Goal: Transaction & Acquisition: Purchase product/service

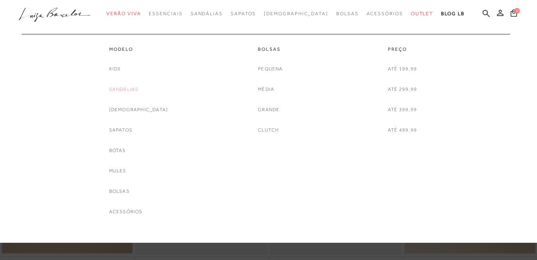
click at [139, 89] on link "Sandálias" at bounding box center [124, 89] width 30 height 8
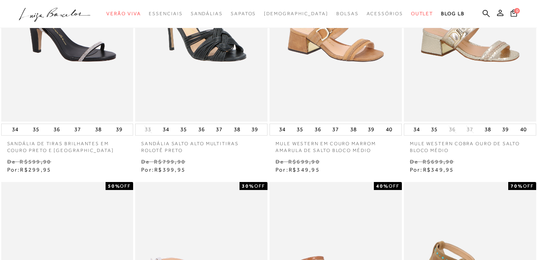
scroll to position [342, 0]
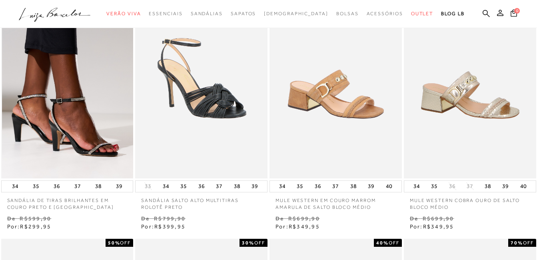
click at [34, 97] on img at bounding box center [68, 79] width 132 height 198
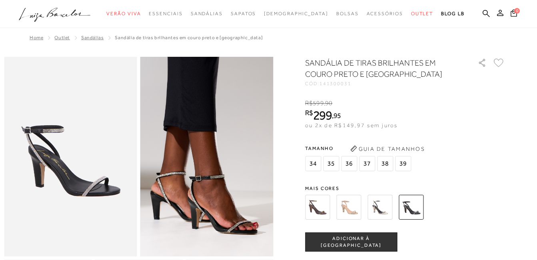
click at [383, 181] on div "SANDÁLIA DE TIRAS BRILHANTES EM COURO PRETO E [GEOGRAPHIC_DATA] CÓD: 141300031 …" at bounding box center [405, 234] width 200 height 355
click at [378, 208] on img at bounding box center [380, 207] width 25 height 25
click at [354, 209] on img at bounding box center [349, 207] width 25 height 25
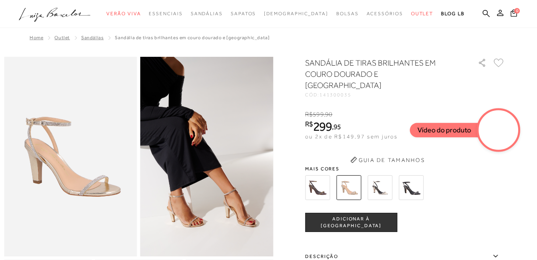
click at [106, 202] on img at bounding box center [70, 157] width 133 height 200
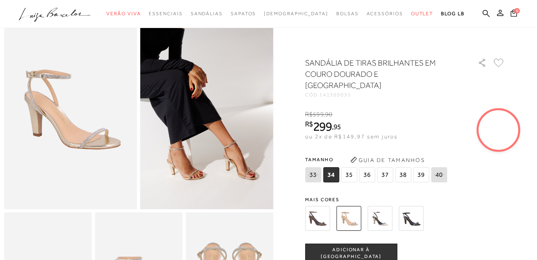
scroll to position [63, 0]
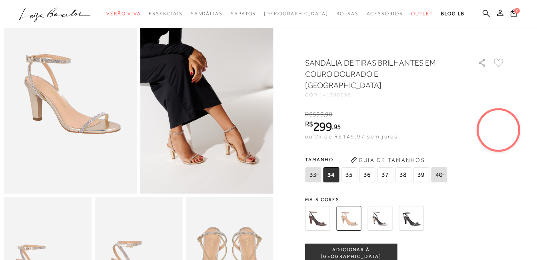
click at [385, 167] on span "37" at bounding box center [385, 174] width 16 height 15
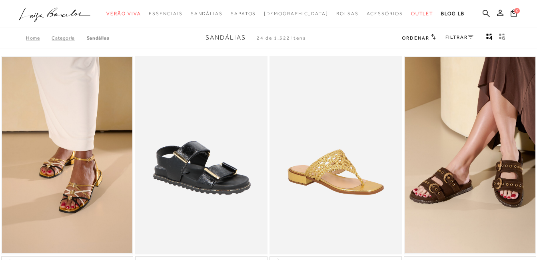
click at [100, 39] on link "Sandálias" at bounding box center [98, 38] width 22 height 6
click at [106, 38] on link "Sandálias" at bounding box center [98, 38] width 22 height 6
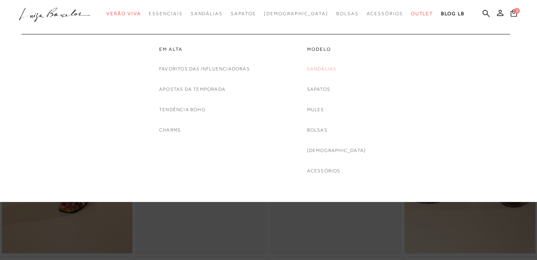
click at [330, 68] on link "Sandálias" at bounding box center [322, 69] width 30 height 8
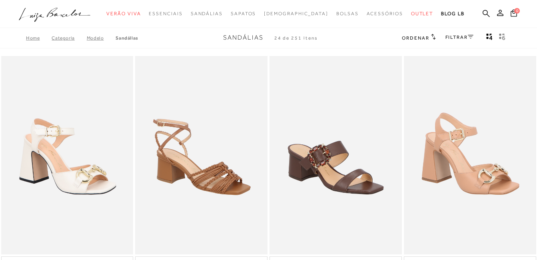
click at [122, 37] on link "Sandálias" at bounding box center [127, 38] width 22 height 6
click at [126, 37] on link "Sandálias" at bounding box center [127, 38] width 22 height 6
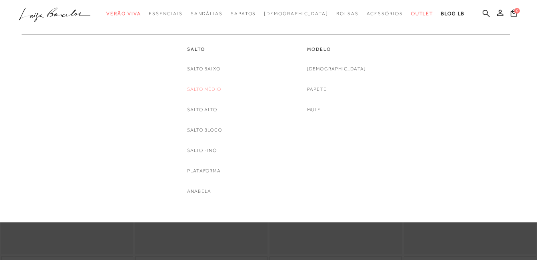
click at [213, 87] on link "Salto Médio" at bounding box center [204, 89] width 34 height 8
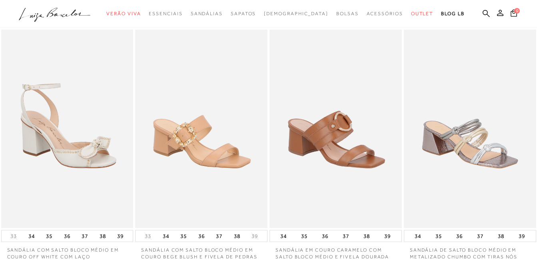
scroll to position [30, 0]
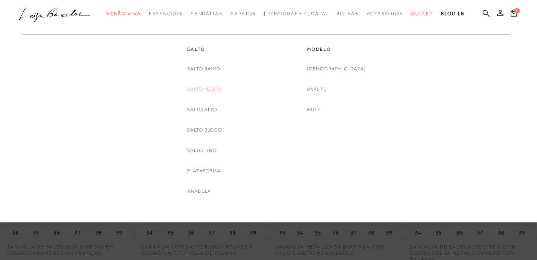
click at [212, 88] on link "Salto Médio" at bounding box center [204, 89] width 34 height 8
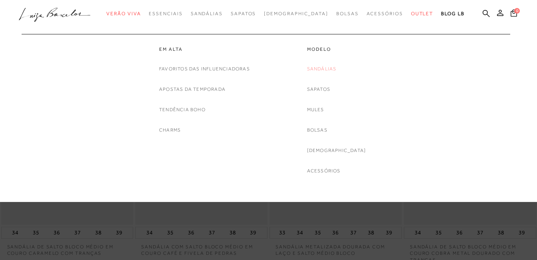
click at [323, 69] on link "Sandálias" at bounding box center [322, 69] width 30 height 8
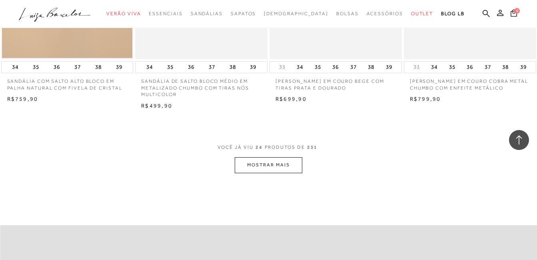
scroll to position [1485, 0]
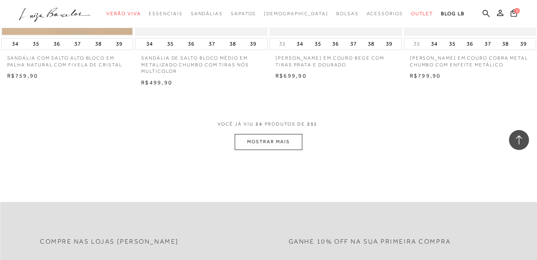
click at [278, 144] on button "MOSTRAR MAIS" at bounding box center [268, 142] width 67 height 16
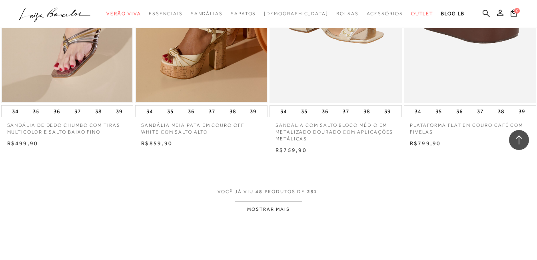
scroll to position [3010, 0]
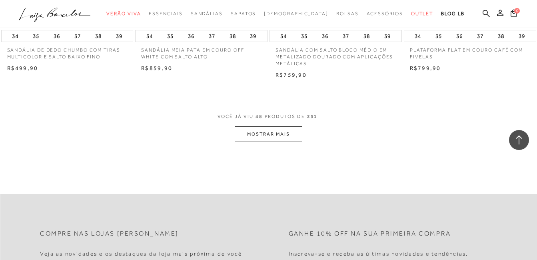
click at [286, 138] on button "MOSTRAR MAIS" at bounding box center [268, 134] width 67 height 16
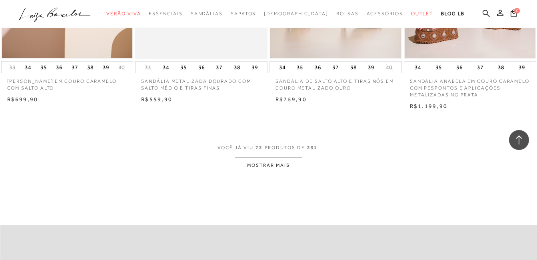
scroll to position [4602, 0]
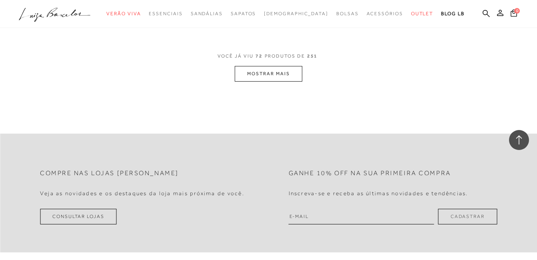
click at [282, 75] on button "MOSTRAR MAIS" at bounding box center [268, 74] width 67 height 16
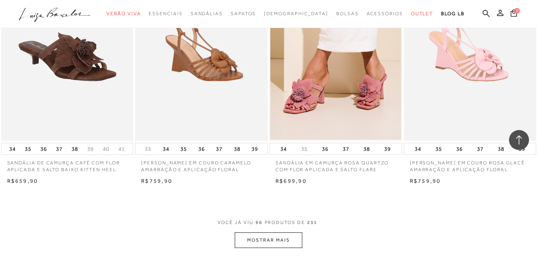
scroll to position [6035, 0]
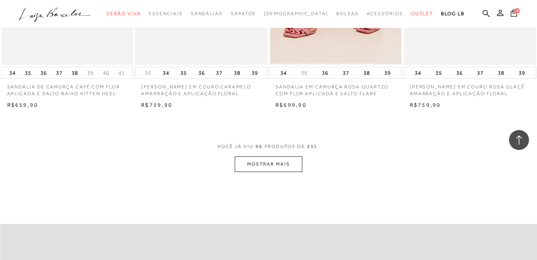
click at [290, 167] on button "MOSTRAR MAIS" at bounding box center [268, 164] width 67 height 16
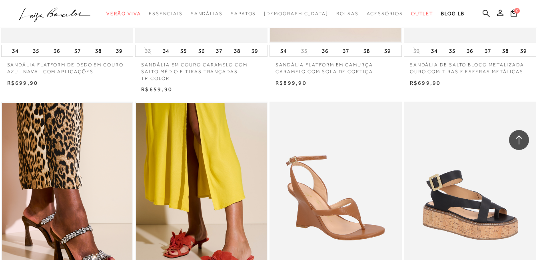
scroll to position [7187, 0]
